Goal: Task Accomplishment & Management: Manage account settings

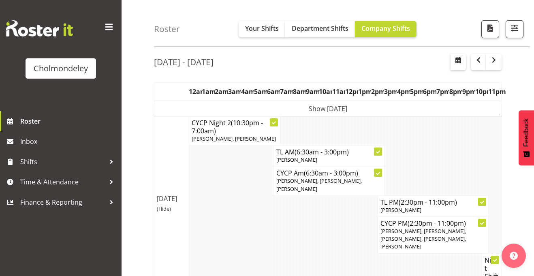
scroll to position [39, 0]
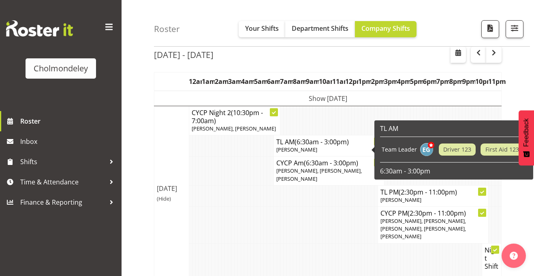
click at [326, 96] on td "Show [DATE]" at bounding box center [327, 98] width 347 height 15
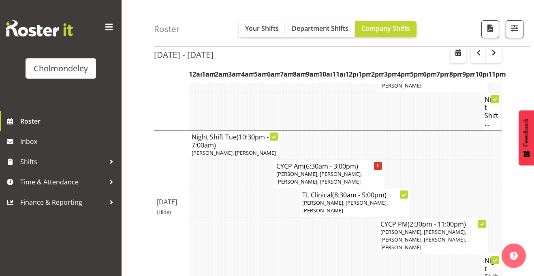
scroll to position [299, 0]
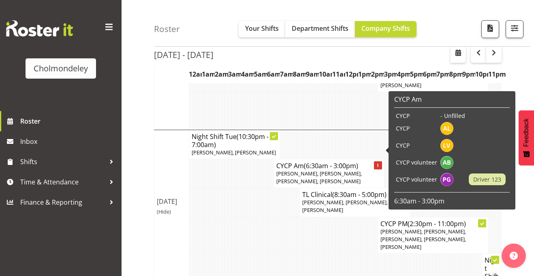
click at [376, 161] on div at bounding box center [378, 165] width 8 height 8
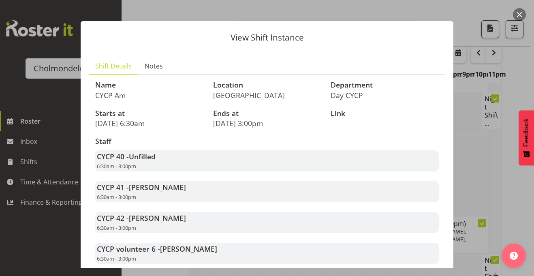
scroll to position [7, 0]
click at [281, 166] on div "CYCP 40 - Unfilled 6:30am - 3:00pm" at bounding box center [266, 161] width 343 height 21
click at [463, 132] on div at bounding box center [267, 138] width 534 height 276
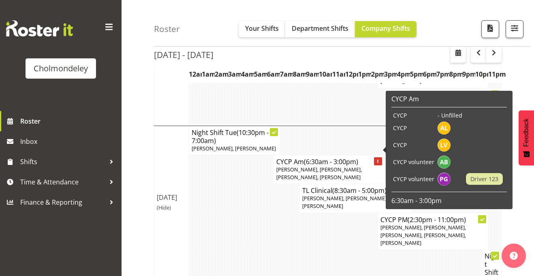
scroll to position [304, 0]
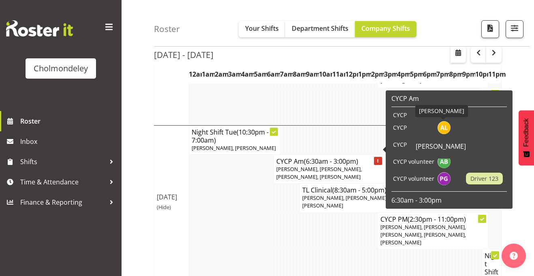
click at [441, 127] on img at bounding box center [443, 127] width 13 height 13
click at [251, 183] on td at bounding box center [252, 197] width 3 height 29
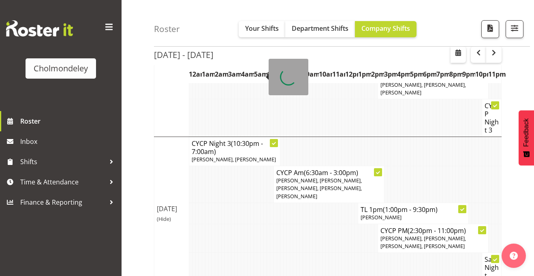
scroll to position [775, 0]
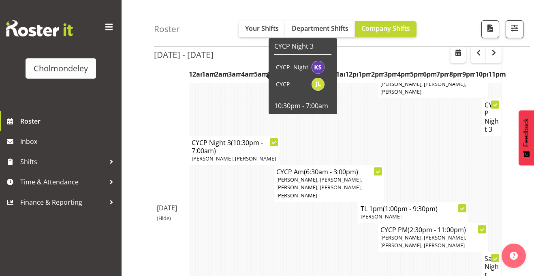
click at [262, 223] on td at bounding box center [261, 237] width 3 height 29
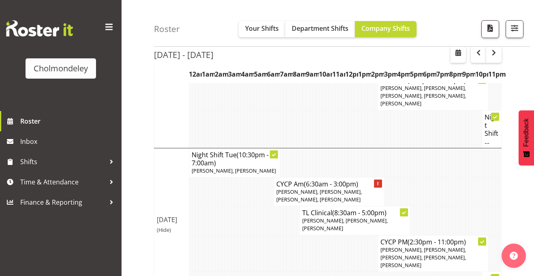
scroll to position [282, 0]
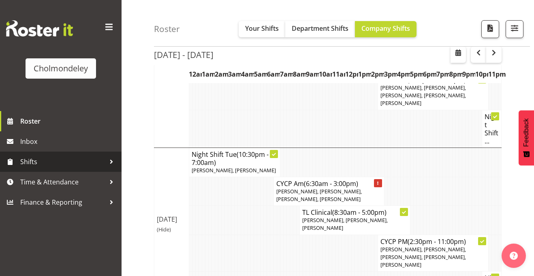
click at [113, 163] on div at bounding box center [111, 162] width 12 height 12
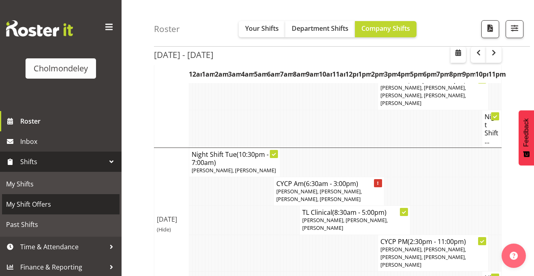
click at [68, 207] on span "My Shift Offers" at bounding box center [60, 204] width 109 height 12
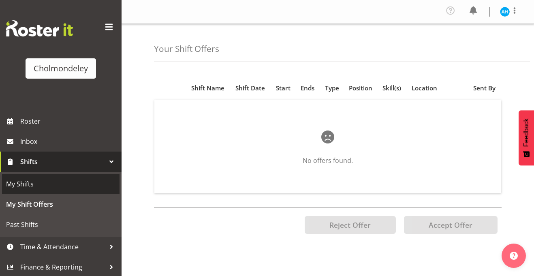
click at [58, 182] on span "My Shifts" at bounding box center [60, 184] width 109 height 12
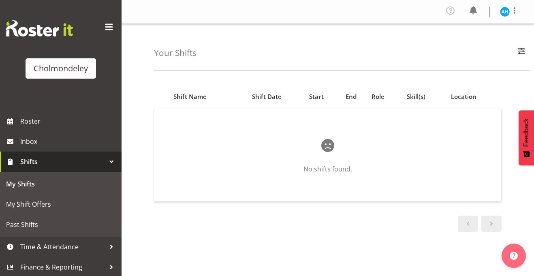
click at [56, 161] on span "Shifts" at bounding box center [62, 162] width 85 height 12
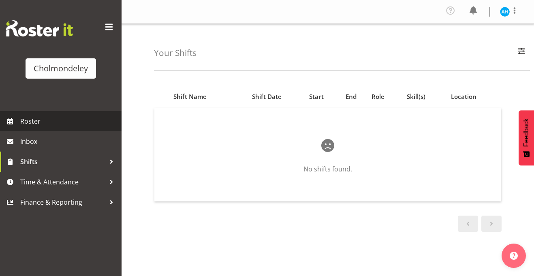
click at [46, 121] on span "Roster" at bounding box center [68, 121] width 97 height 12
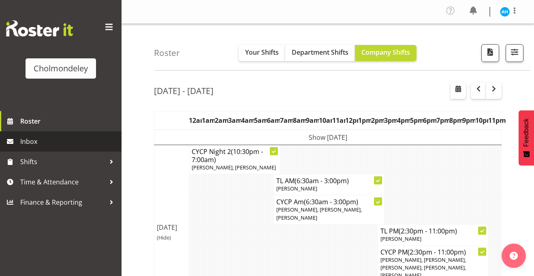
click at [54, 134] on link "Inbox" at bounding box center [61, 141] width 122 height 20
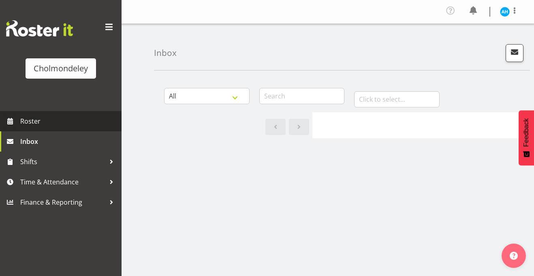
click at [75, 121] on span "Roster" at bounding box center [68, 121] width 97 height 12
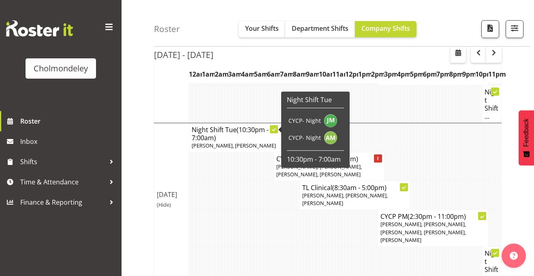
scroll to position [200, 0]
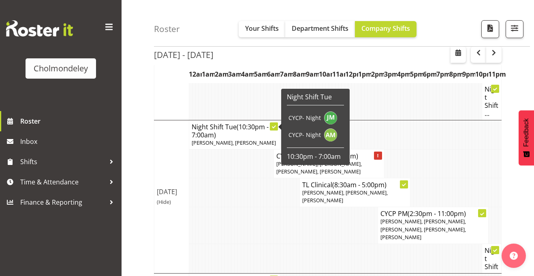
click at [253, 181] on td at bounding box center [252, 192] width 3 height 29
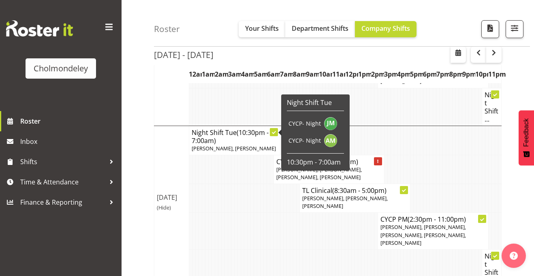
scroll to position [194, 0]
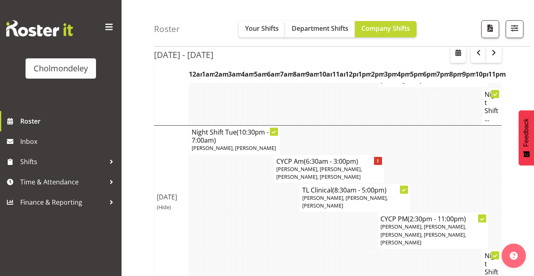
click at [236, 212] on td at bounding box center [236, 230] width 3 height 37
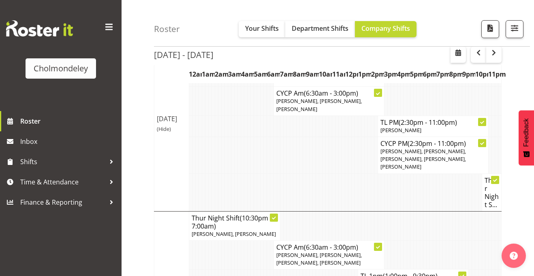
scroll to position [449, 0]
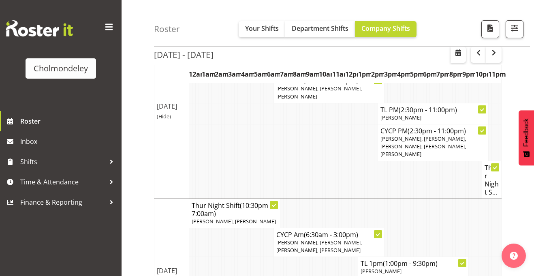
drag, startPoint x: 236, startPoint y: 189, endPoint x: 384, endPoint y: 79, distance: 184.9
click at [384, 79] on table "12am 1am 2am 3am 4am 5am 6am 7am 8am 9am 10am 11am 12pm 1pm 2pm 3pm 4pm 5pm 6pm…" at bounding box center [328, 113] width 348 height 902
click at [197, 161] on td at bounding box center [196, 180] width 3 height 38
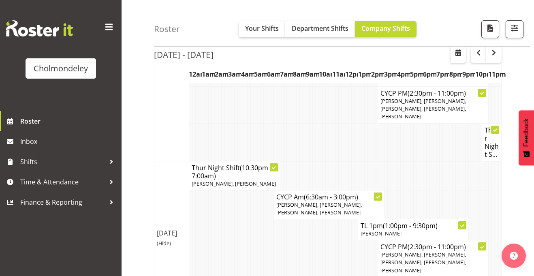
scroll to position [491, 0]
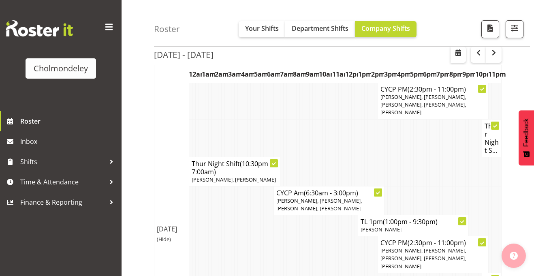
click at [508, 258] on button "button" at bounding box center [513, 255] width 24 height 24
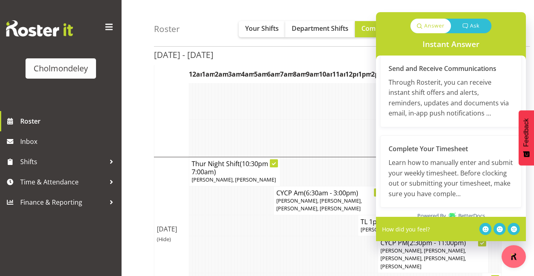
scroll to position [728, 0]
click at [467, 28] on icon at bounding box center [465, 25] width 5 height 5
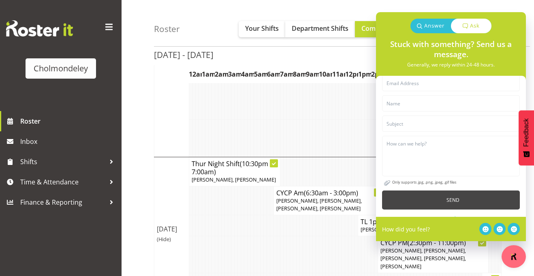
scroll to position [0, 0]
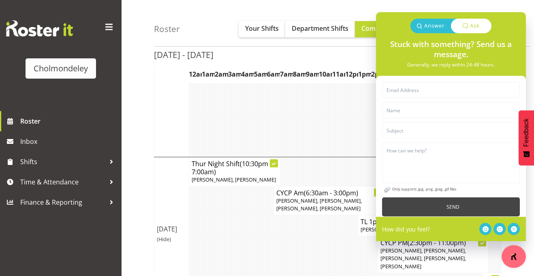
click at [302, 236] on td at bounding box center [300, 254] width 3 height 37
click at [516, 252] on img "button" at bounding box center [514, 256] width 8 height 8
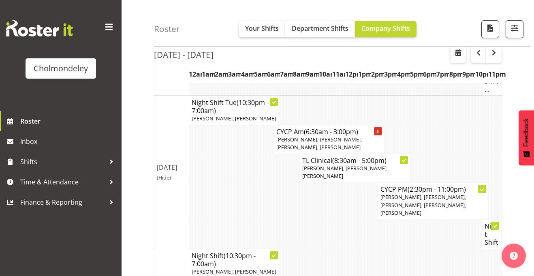
scroll to position [223, 0]
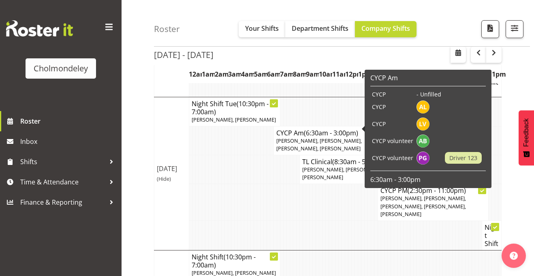
click at [381, 97] on td "CYCP" at bounding box center [392, 94] width 45 height 8
click at [462, 154] on span "Driver 123" at bounding box center [463, 158] width 28 height 9
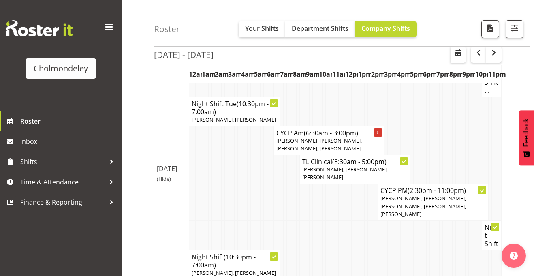
click at [290, 184] on td at bounding box center [291, 202] width 3 height 37
